Goal: Task Accomplishment & Management: Use online tool/utility

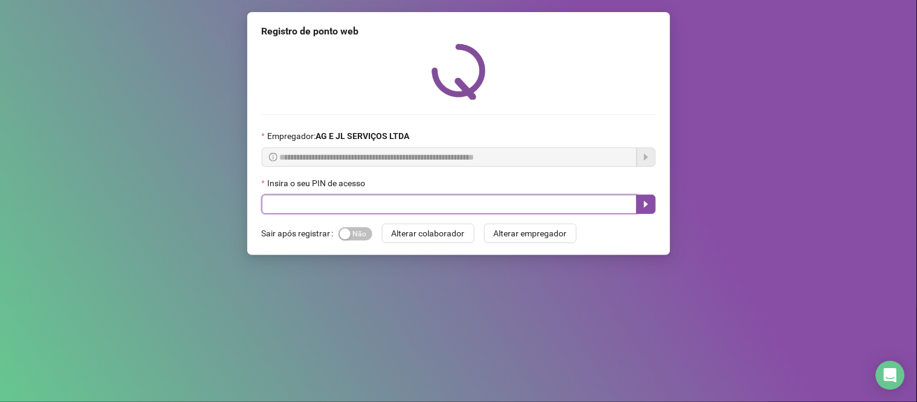
click at [355, 198] on input "text" at bounding box center [449, 204] width 375 height 19
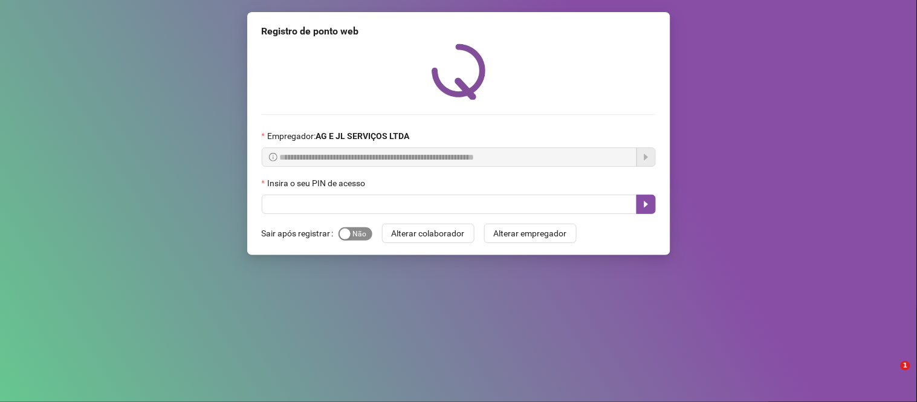
click at [355, 238] on span "Sim Não" at bounding box center [355, 233] width 34 height 13
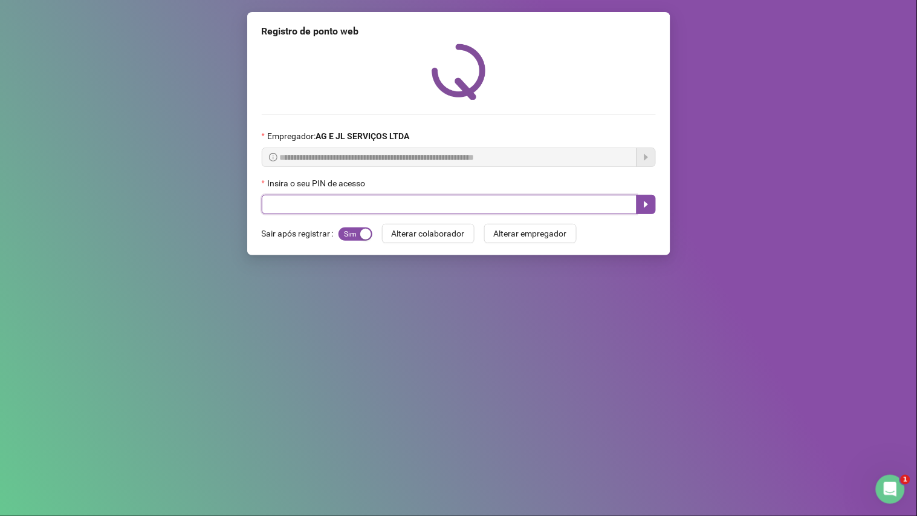
click at [302, 203] on input "text" at bounding box center [449, 204] width 375 height 19
type input "****"
click at [649, 206] on icon "caret-right" at bounding box center [646, 204] width 10 height 10
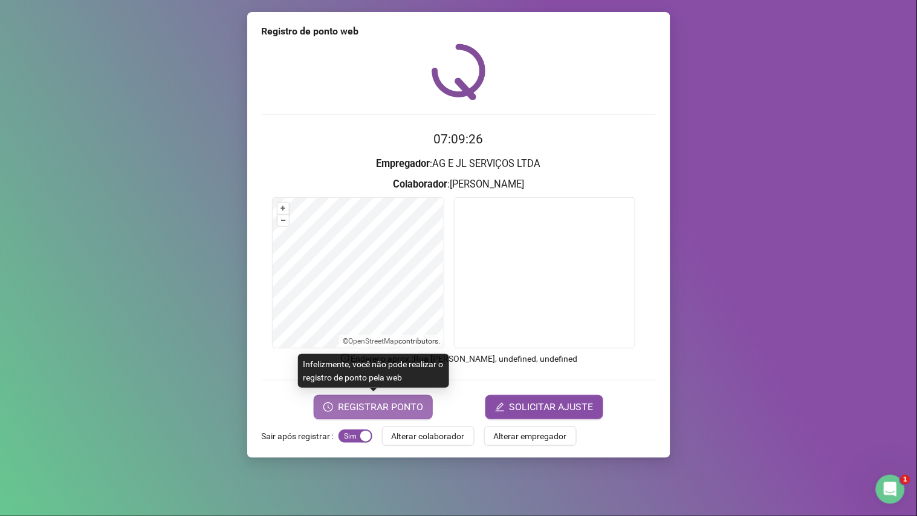
click at [371, 401] on span "REGISTRAR PONTO" at bounding box center [380, 407] width 85 height 15
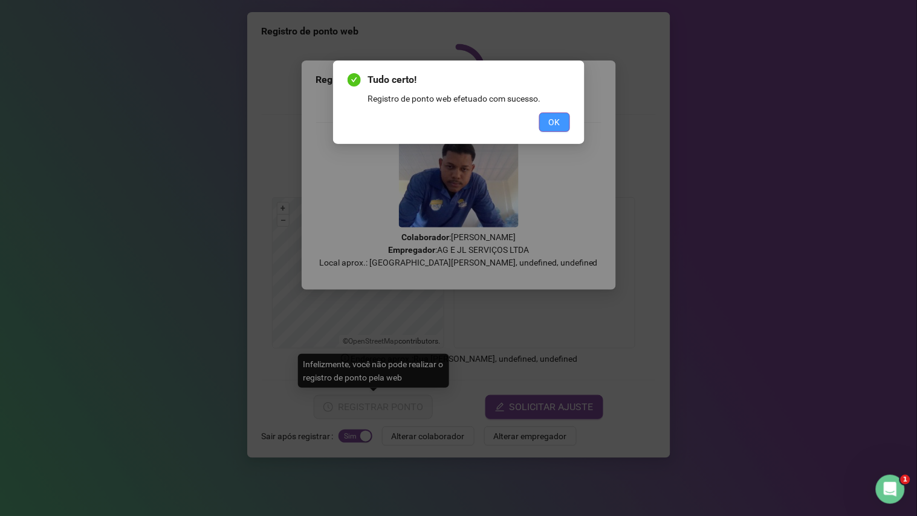
click at [549, 120] on span "OK" at bounding box center [554, 121] width 11 height 13
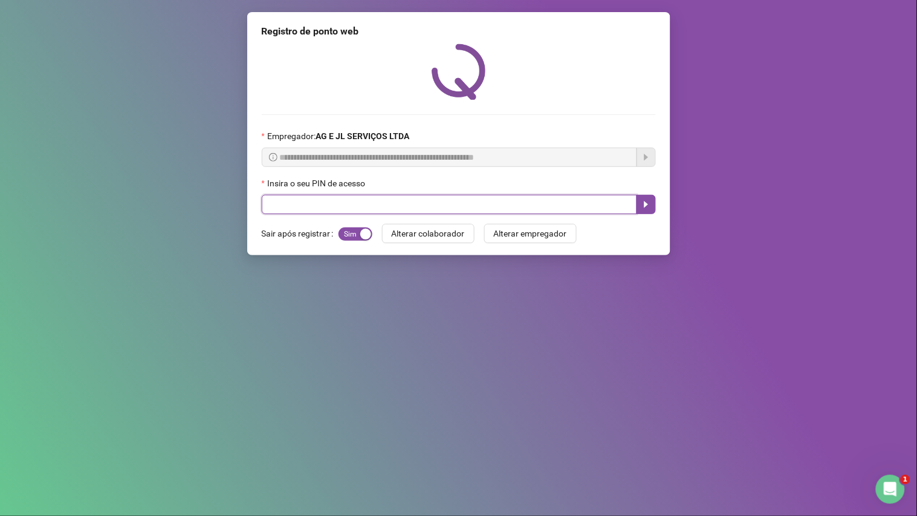
click at [276, 204] on input "text" at bounding box center [449, 204] width 375 height 19
type input "****"
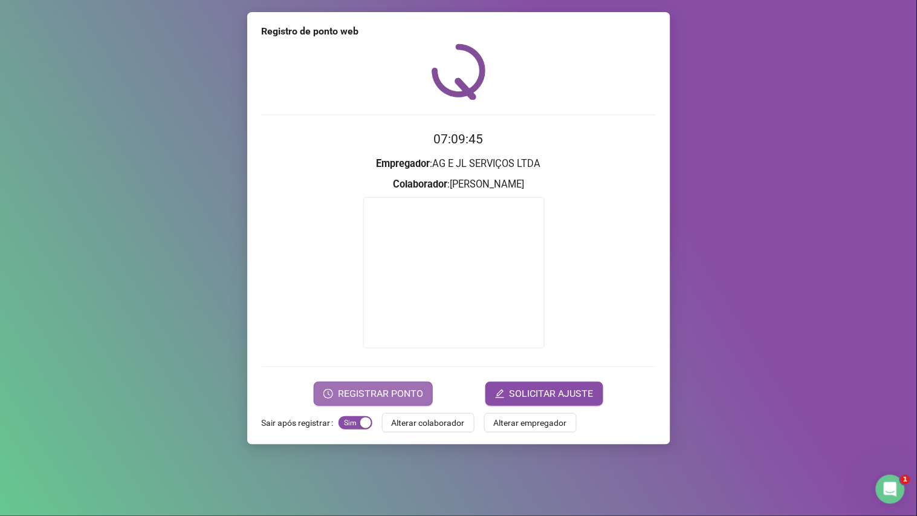
click at [362, 398] on span "REGISTRAR PONTO" at bounding box center [380, 393] width 85 height 15
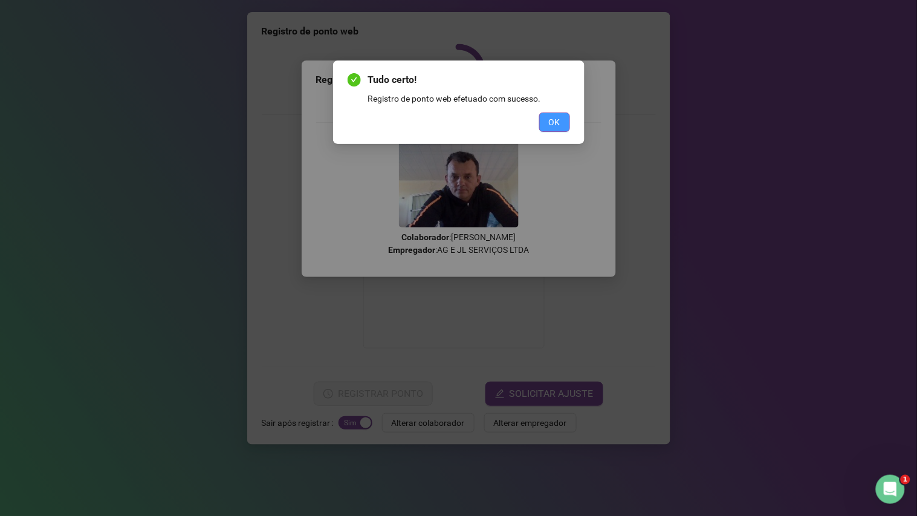
click at [562, 118] on button "OK" at bounding box center [554, 121] width 31 height 19
